Goal: Task Accomplishment & Management: Use online tool/utility

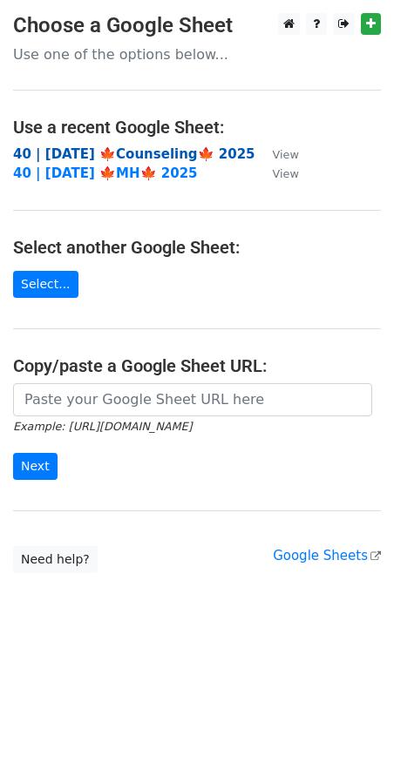
click at [140, 153] on strong "40 | OCT 5 🍁Counseling🍁 2025" at bounding box center [134, 154] width 242 height 16
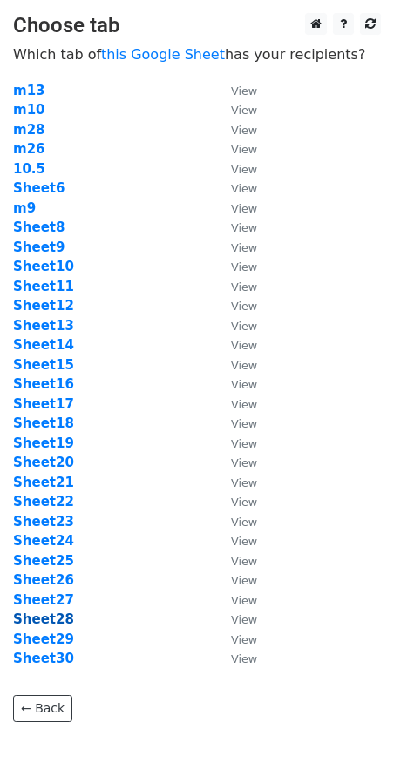
click at [42, 621] on strong "Sheet28" at bounding box center [43, 619] width 61 height 16
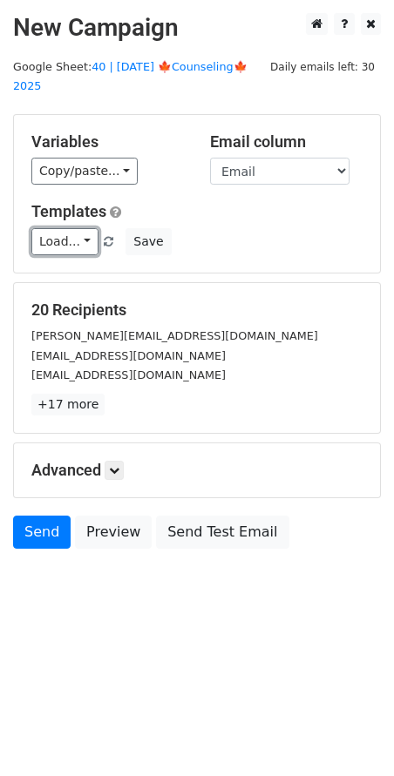
drag, startPoint x: 43, startPoint y: 214, endPoint x: 79, endPoint y: 219, distance: 36.8
click at [44, 228] on link "Load..." at bounding box center [64, 241] width 67 height 27
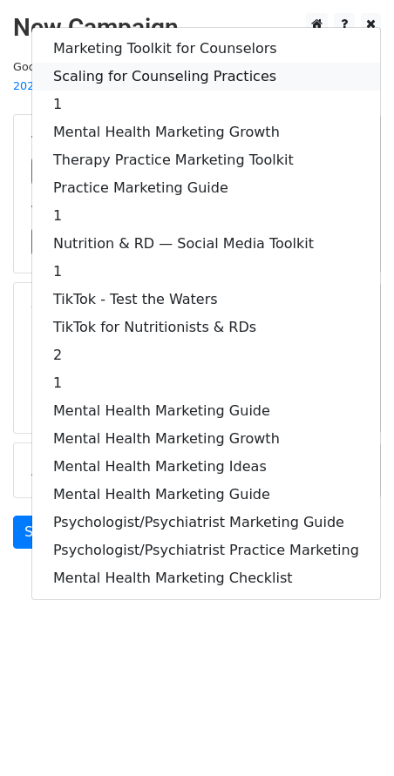
click at [172, 63] on link "Scaling for Counseling Practices" at bounding box center [205, 77] width 347 height 28
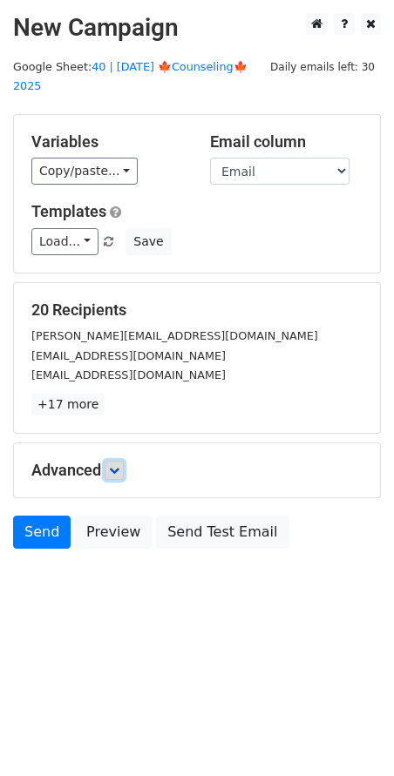
click at [119, 461] on link at bounding box center [114, 470] width 19 height 19
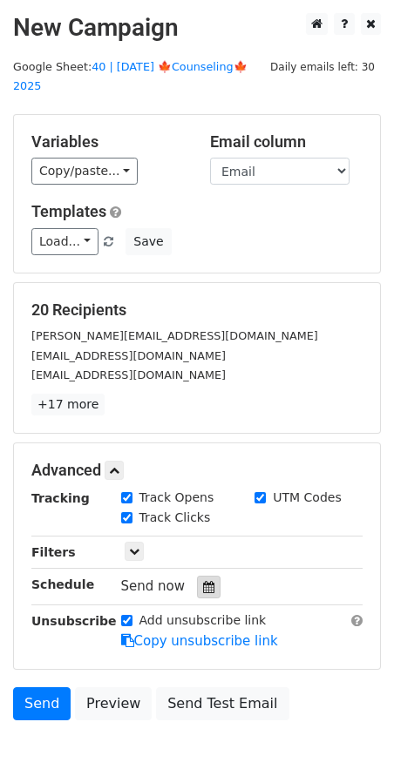
click at [197, 576] on div at bounding box center [209, 587] width 24 height 23
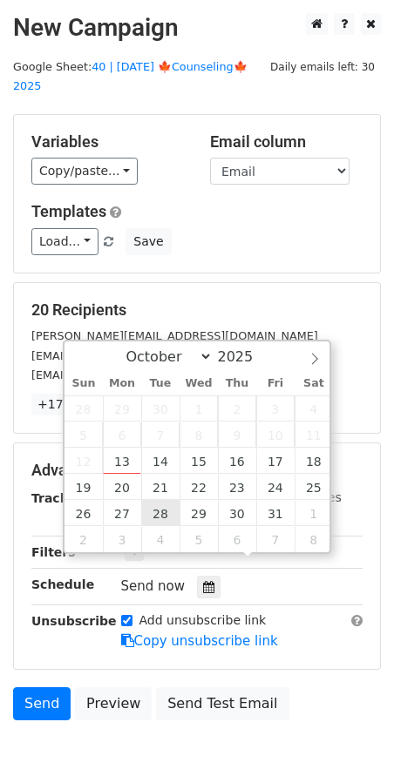
type input "2025-10-28 12:00"
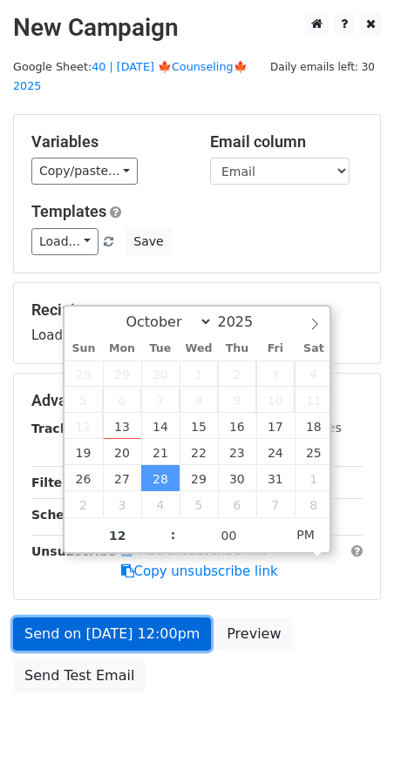
click at [137, 618] on link "Send on Oct 28 at 12:00pm" at bounding box center [112, 633] width 198 height 33
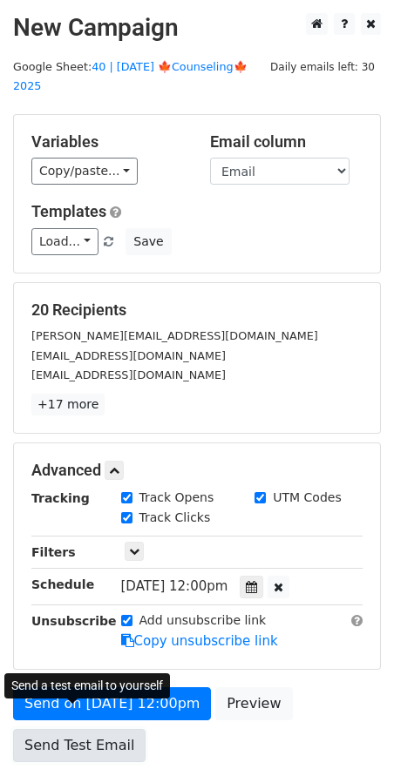
click at [50, 729] on link "Send Test Email" at bounding box center [79, 745] width 132 height 33
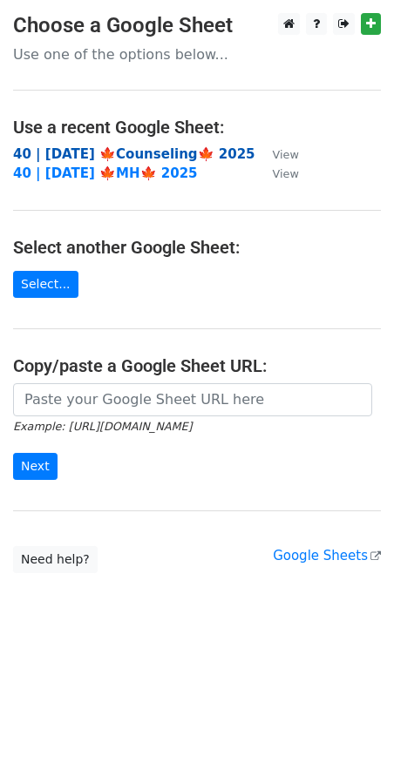
click at [132, 146] on strong "40 | [DATE] 🍁Counseling🍁 2025" at bounding box center [134, 154] width 242 height 16
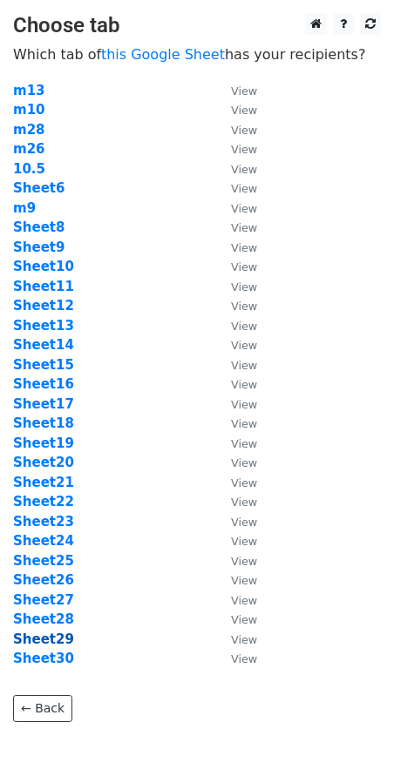
click at [39, 642] on strong "Sheet29" at bounding box center [43, 639] width 61 height 16
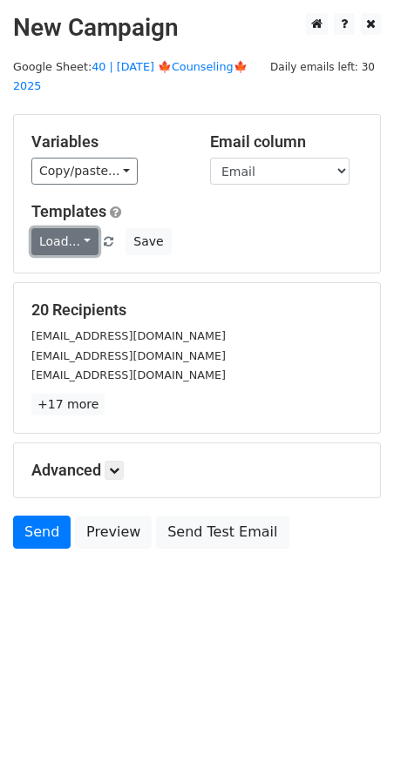
click at [70, 228] on link "Load..." at bounding box center [64, 241] width 67 height 27
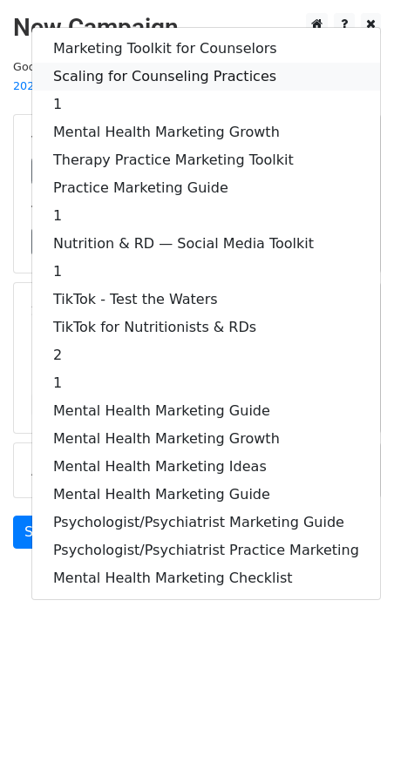
click at [153, 63] on link "Scaling for Counseling Practices" at bounding box center [205, 77] width 347 height 28
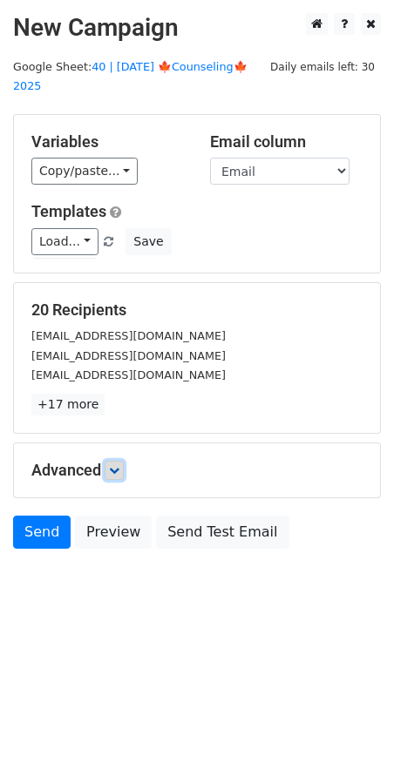
click at [119, 461] on link at bounding box center [114, 470] width 19 height 19
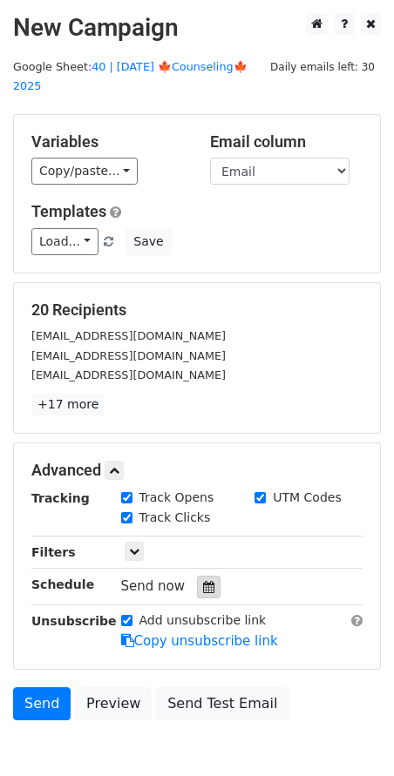
click at [203, 581] on icon at bounding box center [208, 587] width 11 height 12
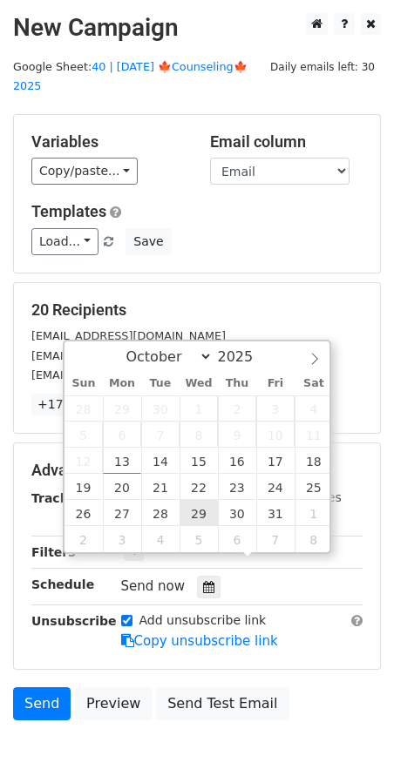
type input "2025-10-29 12:00"
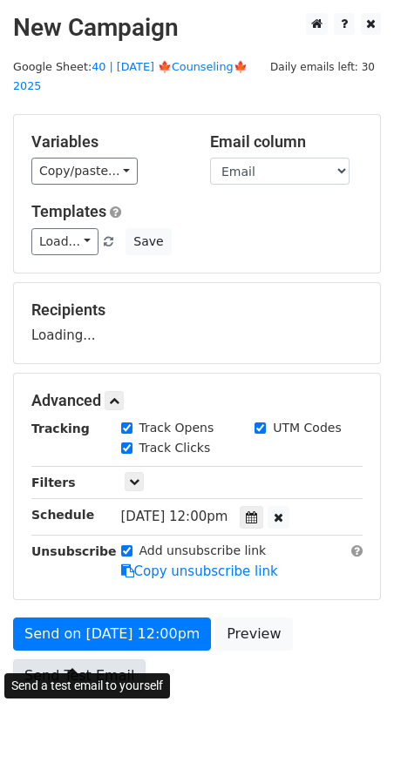
click at [118, 659] on link "Send Test Email" at bounding box center [79, 675] width 132 height 33
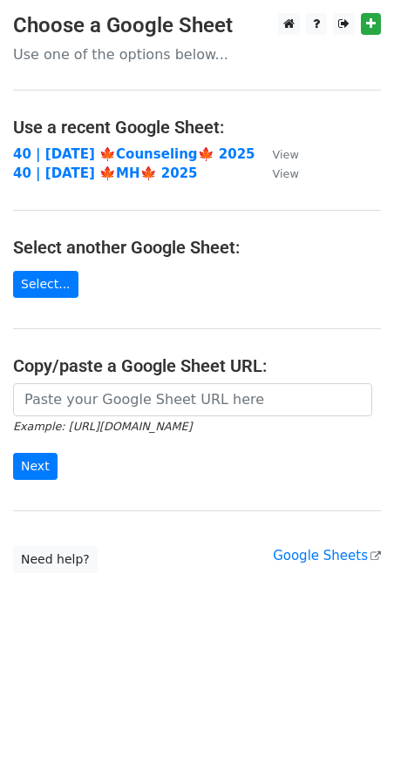
click at [109, 145] on td "40 | [DATE] 🍁Counseling🍁 2025" at bounding box center [134, 155] width 242 height 20
click at [105, 148] on strong "40 | [DATE] 🍁Counseling🍁 2025" at bounding box center [134, 154] width 242 height 16
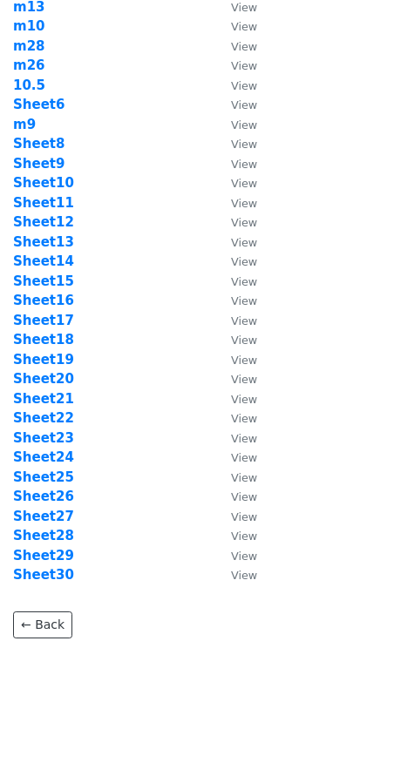
scroll to position [84, 0]
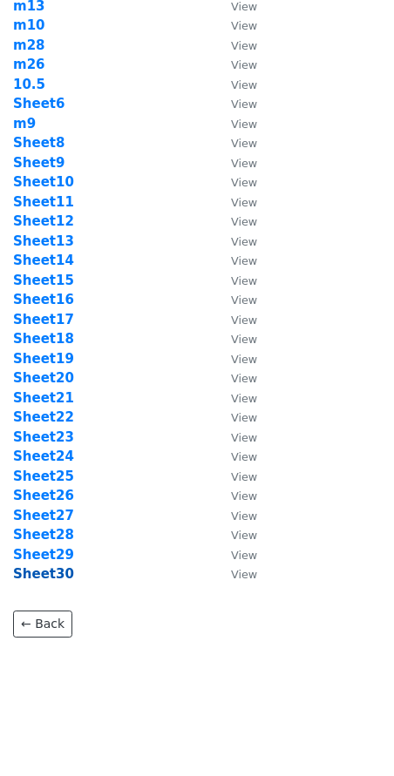
click at [55, 576] on strong "Sheet30" at bounding box center [43, 574] width 61 height 16
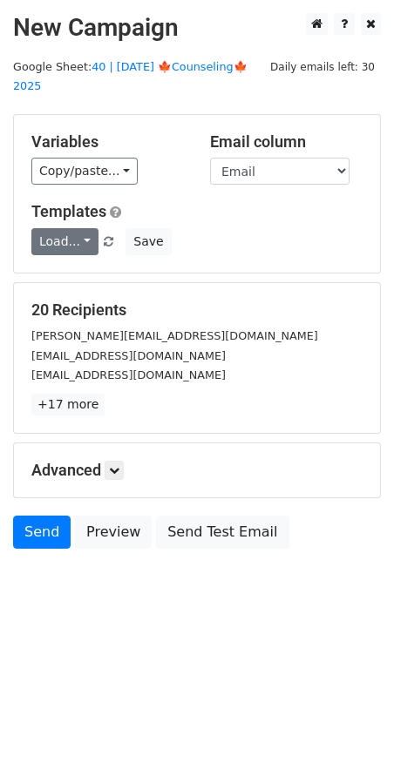
click at [64, 228] on link "Load..." at bounding box center [64, 241] width 67 height 27
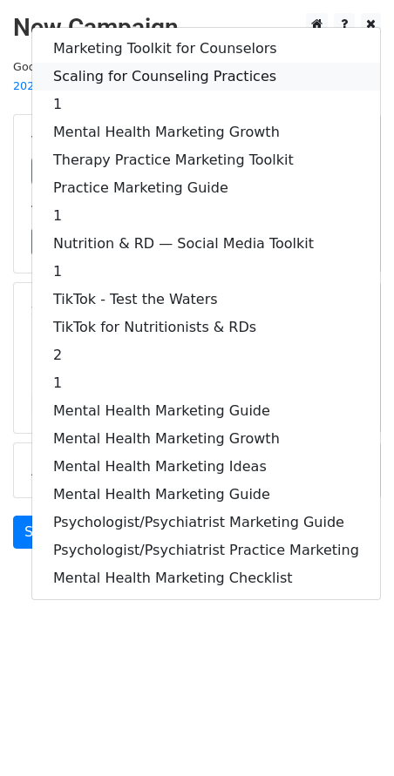
click at [138, 63] on link "Scaling for Counseling Practices" at bounding box center [205, 77] width 347 height 28
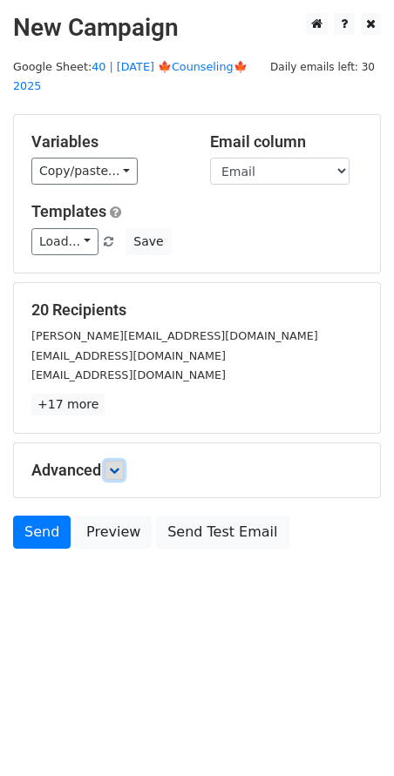
click at [114, 465] on icon at bounding box center [114, 470] width 10 height 10
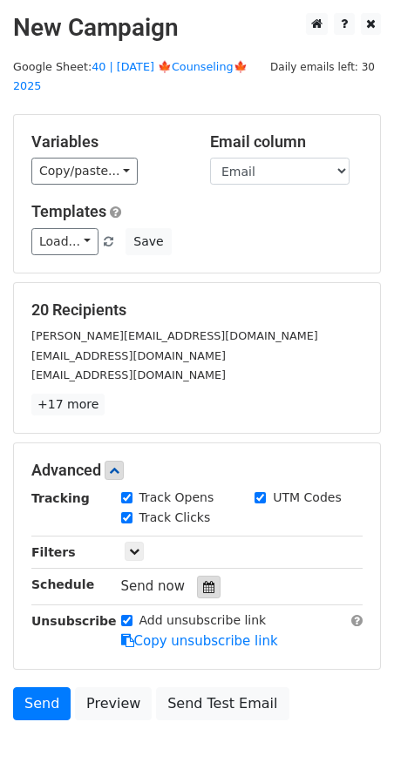
click at [203, 581] on icon at bounding box center [208, 587] width 11 height 12
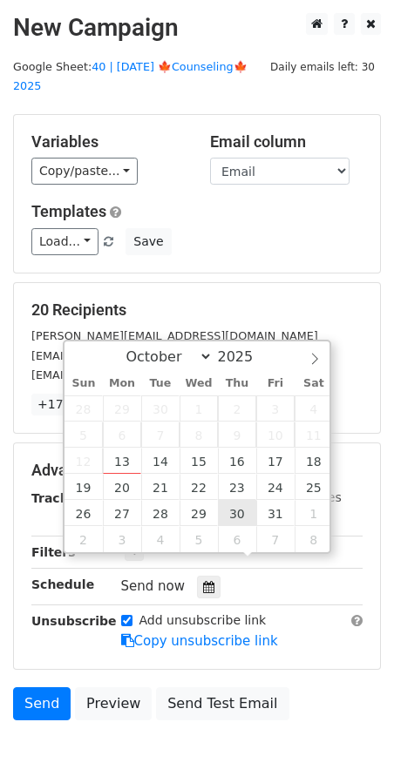
type input "2025-10-30 12:00"
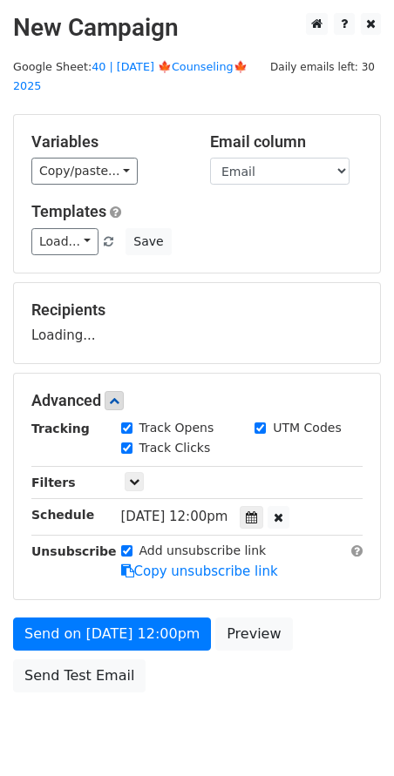
click at [141, 633] on div "Send on Oct 30 at 12:00pm Preview Send Test Email" at bounding box center [197, 659] width 394 height 84
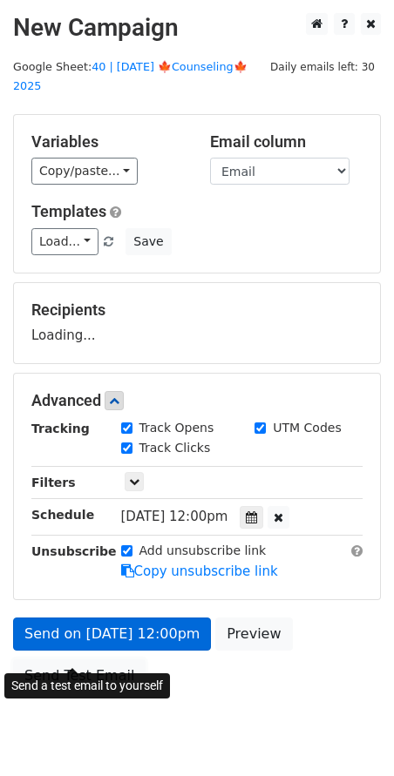
click at [90, 666] on div "Send on Oct 30 at 12:00pm Preview Send Test Email" at bounding box center [197, 659] width 394 height 84
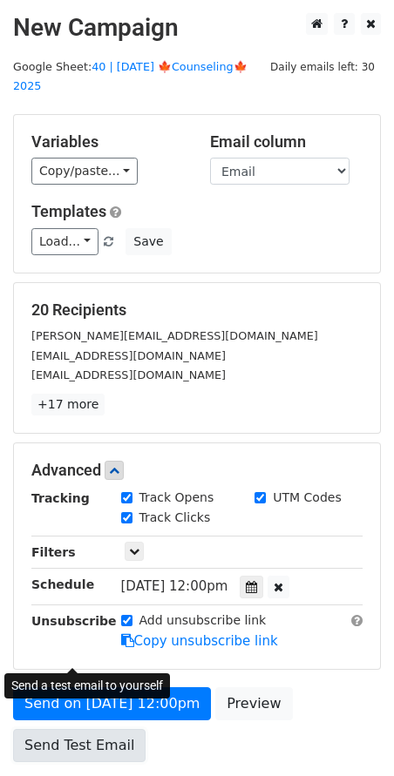
click at [106, 729] on link "Send Test Email" at bounding box center [79, 745] width 132 height 33
